Goal: Task Accomplishment & Management: Manage account settings

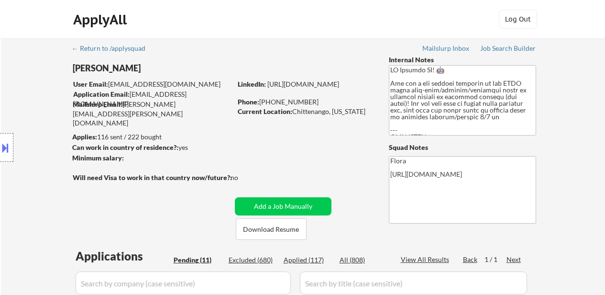
select select ""pending""
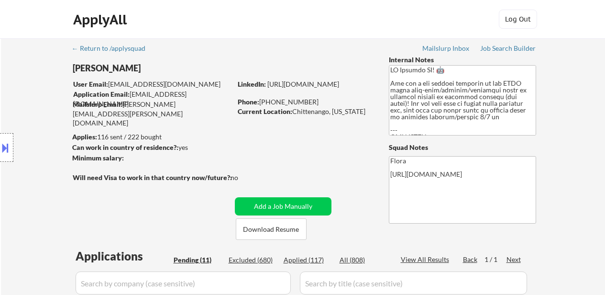
select select ""pending""
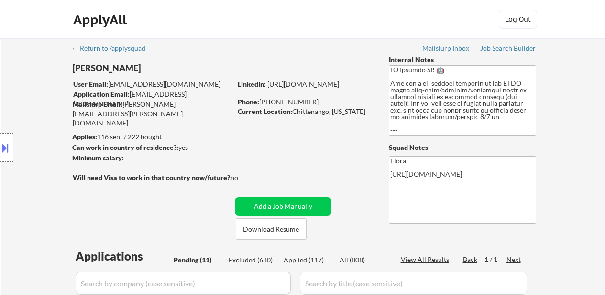
select select ""pending""
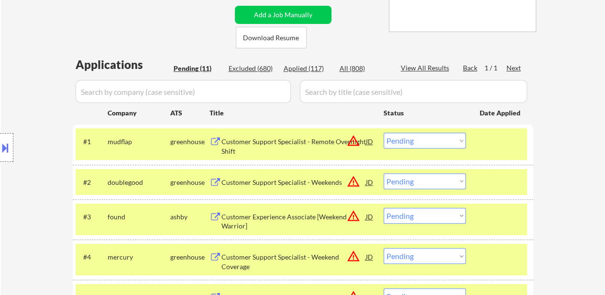
click at [279, 142] on div "Customer Support Specialist - Remote Overnight Shift" at bounding box center [293, 146] width 144 height 19
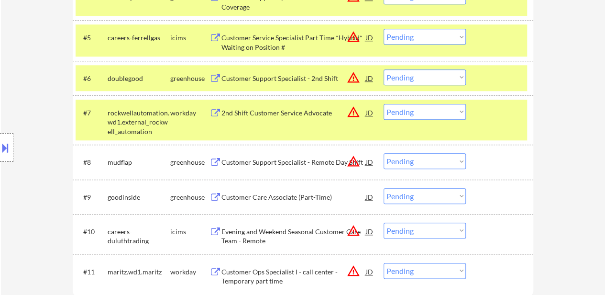
scroll to position [430, 0]
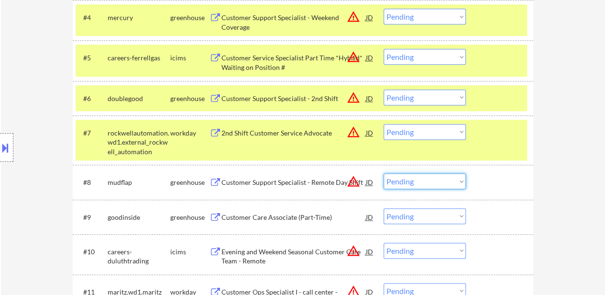
click at [442, 179] on select "Choose an option... Pending Applied Excluded (Questions) Excluded (Expired) Exc…" at bounding box center [425, 181] width 82 height 16
click at [418, 185] on select "Choose an option... Pending Applied Excluded (Questions) Excluded (Expired) Exc…" at bounding box center [425, 181] width 82 height 16
click at [384, 173] on select "Choose an option... Pending Applied Excluded (Questions) Excluded (Expired) Exc…" at bounding box center [425, 181] width 82 height 16
select select ""pending""
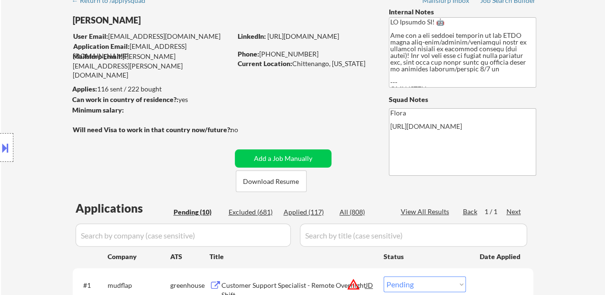
scroll to position [143, 0]
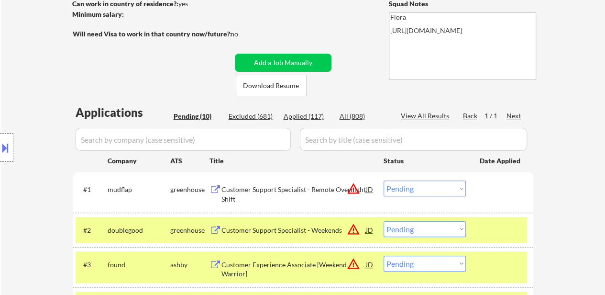
click at [431, 192] on select "Choose an option... Pending Applied Excluded (Questions) Excluded (Expired) Exc…" at bounding box center [425, 188] width 82 height 16
click at [384, 180] on select "Choose an option... Pending Applied Excluded (Questions) Excluded (Expired) Exc…" at bounding box center [425, 188] width 82 height 16
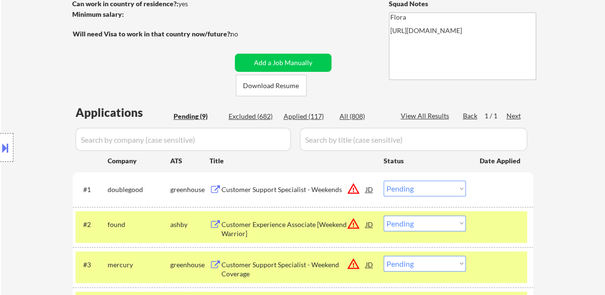
click at [486, 217] on div at bounding box center [501, 223] width 42 height 17
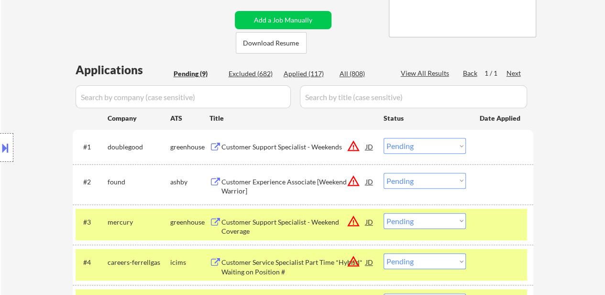
scroll to position [239, 0]
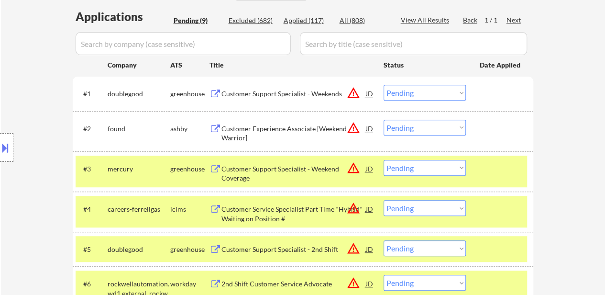
click at [493, 171] on div at bounding box center [501, 168] width 42 height 17
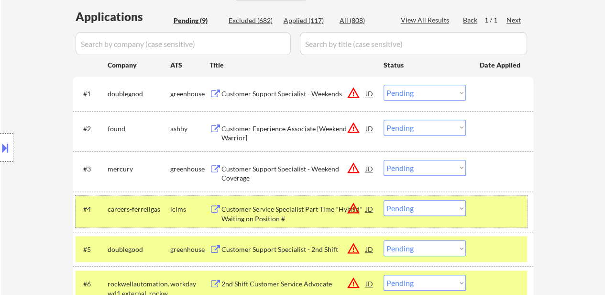
click at [484, 206] on div at bounding box center [501, 208] width 42 height 17
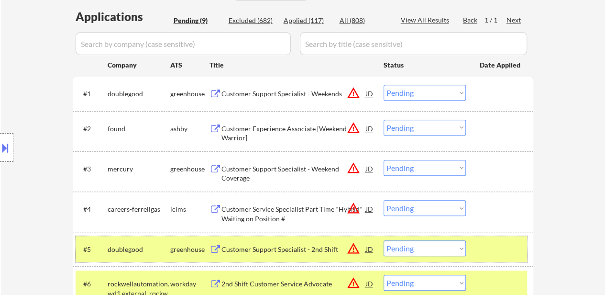
click at [467, 241] on div "#5 doublegood greenhouse Customer Support Specialist - 2nd Shift JD warning_amb…" at bounding box center [301, 249] width 451 height 26
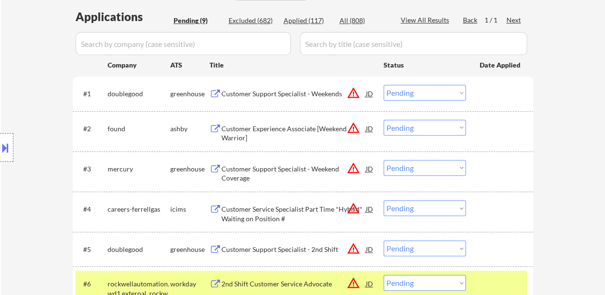
scroll to position [335, 0]
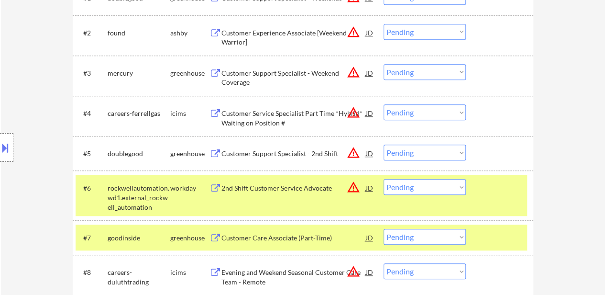
click at [480, 201] on div "#6 rockwellautomation.wd1.external_rockwell_automation workday 2nd Shift Custom…" at bounding box center [301, 195] width 451 height 41
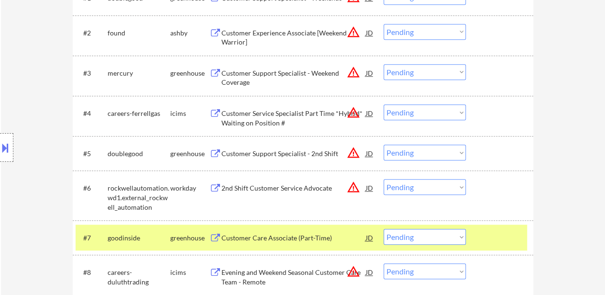
click at [485, 238] on div at bounding box center [501, 237] width 42 height 17
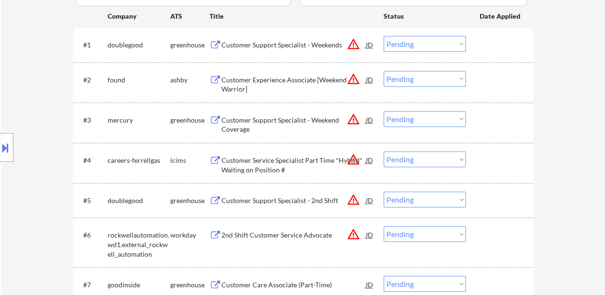
scroll to position [191, 0]
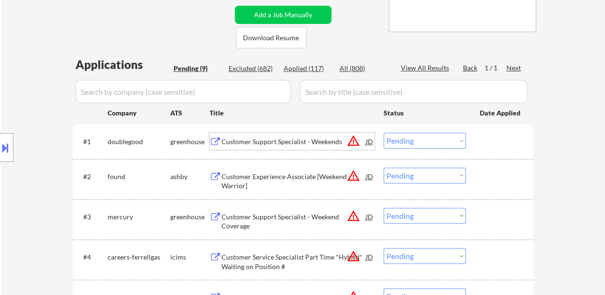
click at [270, 149] on div "Customer Support Specialist - Weekends" at bounding box center [293, 140] width 144 height 17
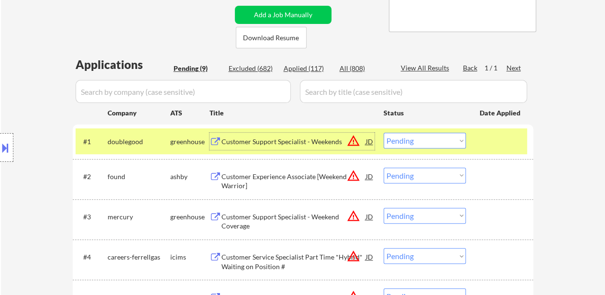
click at [442, 139] on select "Choose an option... Pending Applied Excluded (Questions) Excluded (Expired) Exc…" at bounding box center [425, 140] width 82 height 16
click at [384, 132] on select "Choose an option... Pending Applied Excluded (Questions) Excluded (Expired) Exc…" at bounding box center [425, 140] width 82 height 16
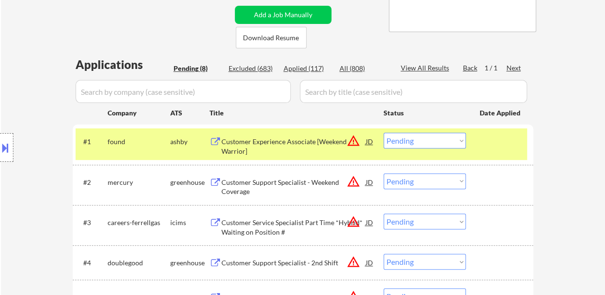
click at [430, 137] on select "Choose an option... Pending Applied Excluded (Questions) Excluded (Expired) Exc…" at bounding box center [425, 140] width 82 height 16
click at [384, 132] on select "Choose an option... Pending Applied Excluded (Questions) Excluded (Expired) Exc…" at bounding box center [425, 140] width 82 height 16
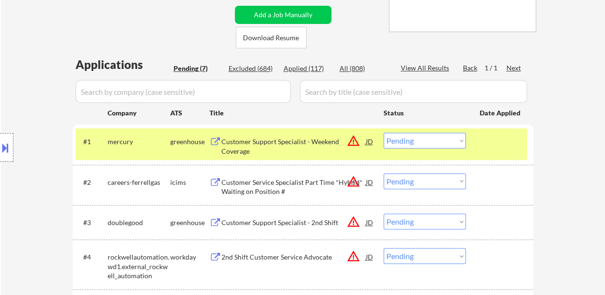
click at [278, 132] on div "#1 mercury greenhouse Customer Support Specialist - Weekend Coverage JD warning…" at bounding box center [301, 144] width 451 height 32
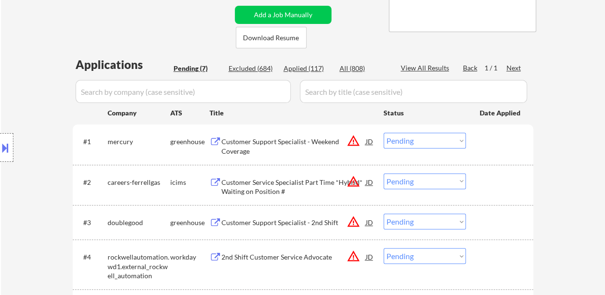
click at [279, 140] on div "Customer Support Specialist - Weekend Coverage" at bounding box center [293, 146] width 144 height 19
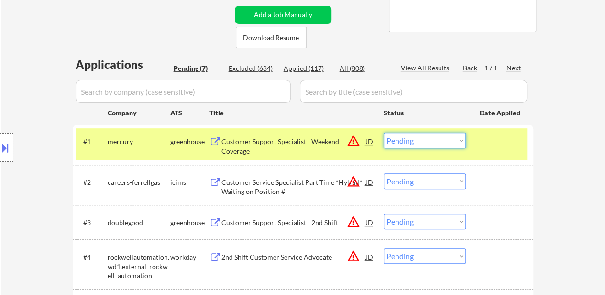
click at [439, 137] on select "Choose an option... Pending Applied Excluded (Questions) Excluded (Expired) Exc…" at bounding box center [425, 140] width 82 height 16
click at [384, 132] on select "Choose an option... Pending Applied Excluded (Questions) Excluded (Expired) Exc…" at bounding box center [425, 140] width 82 height 16
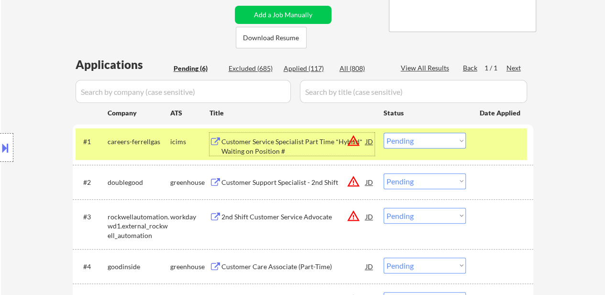
click at [253, 138] on div "Customer Service Specialist Part Time *Hybrid* Waiting on Position #" at bounding box center [293, 146] width 144 height 19
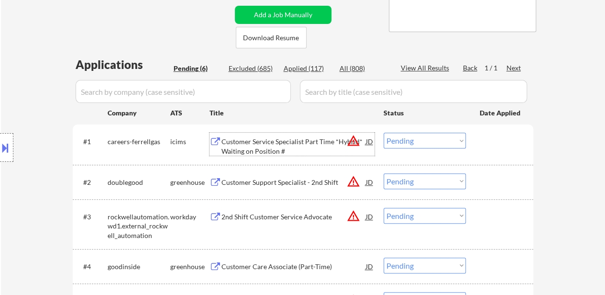
click at [258, 178] on div "Customer Support Specialist - 2nd Shift" at bounding box center [293, 182] width 144 height 10
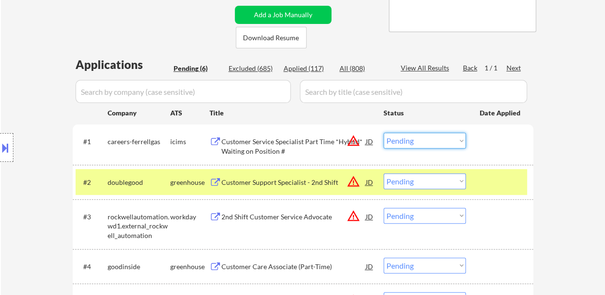
click at [439, 142] on select "Choose an option... Pending Applied Excluded (Questions) Excluded (Expired) Exc…" at bounding box center [425, 140] width 82 height 16
click at [384, 132] on select "Choose an option... Pending Applied Excluded (Questions) Excluded (Expired) Exc…" at bounding box center [425, 140] width 82 height 16
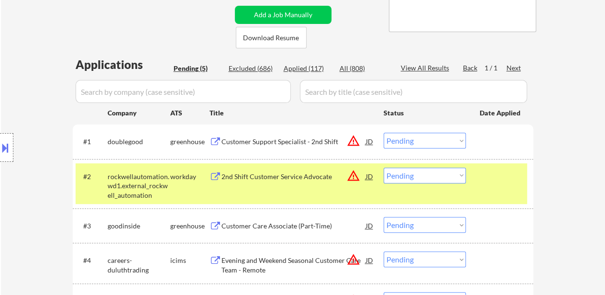
click at [439, 140] on select "Choose an option... Pending Applied Excluded (Questions) Excluded (Expired) Exc…" at bounding box center [425, 140] width 82 height 16
click at [384, 132] on select "Choose an option... Pending Applied Excluded (Questions) Excluded (Expired) Exc…" at bounding box center [425, 140] width 82 height 16
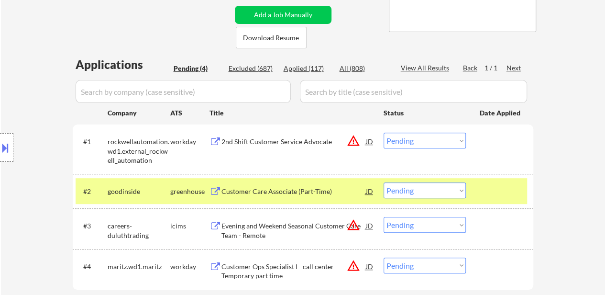
click at [270, 141] on div "2nd Shift Customer Service Advocate" at bounding box center [293, 142] width 144 height 10
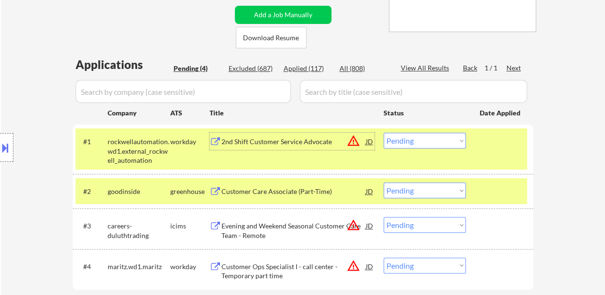
click at [493, 183] on div at bounding box center [501, 190] width 42 height 17
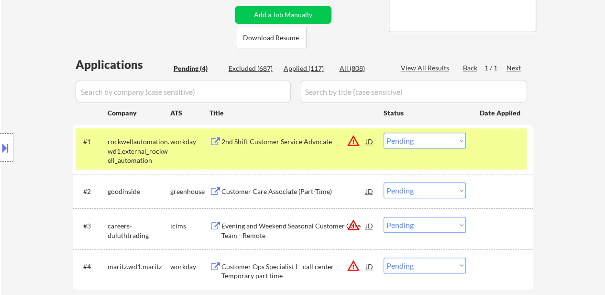
click at [266, 189] on div "Customer Care Associate (Part-Time)" at bounding box center [293, 192] width 144 height 10
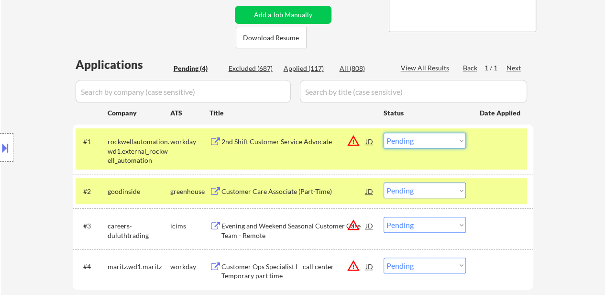
click at [440, 142] on select "Choose an option... Pending Applied Excluded (Questions) Excluded (Expired) Exc…" at bounding box center [425, 140] width 82 height 16
click at [384, 132] on select "Choose an option... Pending Applied Excluded (Questions) Excluded (Expired) Exc…" at bounding box center [425, 140] width 82 height 16
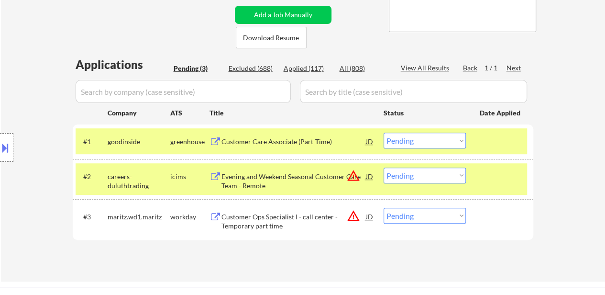
click at [441, 143] on select "Choose an option... Pending Applied Excluded (Questions) Excluded (Expired) Exc…" at bounding box center [425, 140] width 82 height 16
click at [384, 132] on select "Choose an option... Pending Applied Excluded (Questions) Excluded (Expired) Exc…" at bounding box center [425, 140] width 82 height 16
click at [271, 174] on div "Evening and Weekend Seasonal Customer Care Team - Remote" at bounding box center [293, 181] width 144 height 19
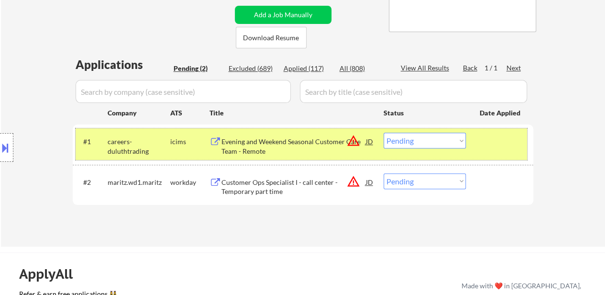
click at [421, 130] on div "#1 careers-duluthtrading icims Evening and Weekend Seasonal Customer Care Team …" at bounding box center [301, 144] width 451 height 32
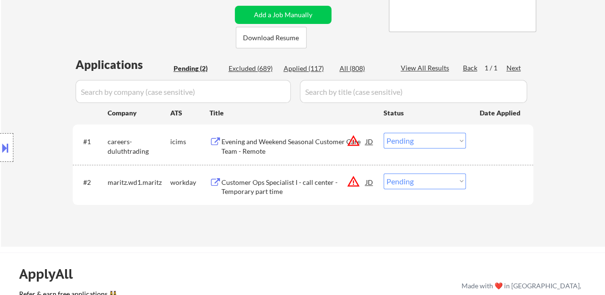
click at [421, 144] on select "Choose an option... Pending Applied Excluded (Questions) Excluded (Expired) Exc…" at bounding box center [425, 140] width 82 height 16
click at [384, 132] on select "Choose an option... Pending Applied Excluded (Questions) Excluded (Expired) Exc…" at bounding box center [425, 140] width 82 height 16
click at [258, 187] on div "Customer Ops Specialist I - call center - Temporary part time" at bounding box center [293, 186] width 144 height 19
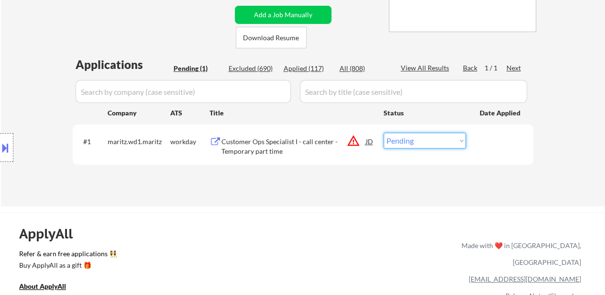
click at [453, 143] on select "Choose an option... Pending Applied Excluded (Questions) Excluded (Expired) Exc…" at bounding box center [425, 140] width 82 height 16
select select ""excluded__expired_""
click at [384, 132] on select "Choose an option... Pending Applied Excluded (Questions) Excluded (Expired) Exc…" at bounding box center [425, 140] width 82 height 16
